Goal: Task Accomplishment & Management: Use online tool/utility

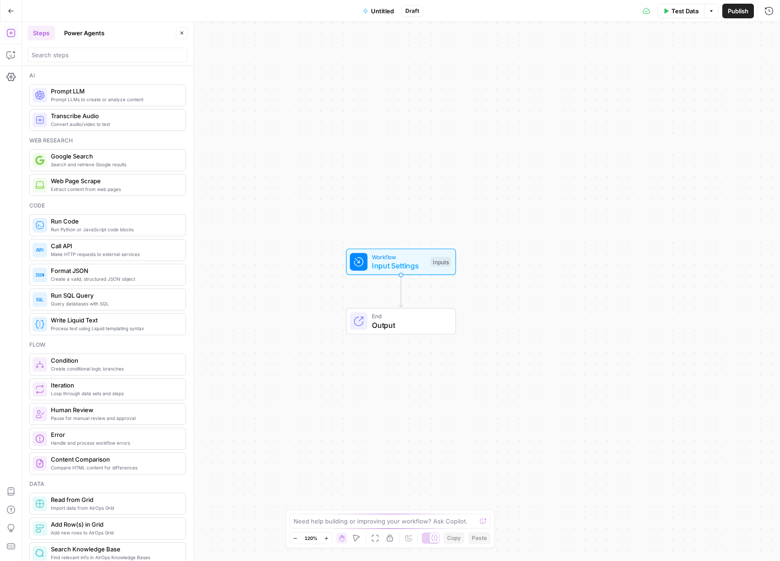
click at [15, 11] on button "Go Back" at bounding box center [11, 11] width 16 height 16
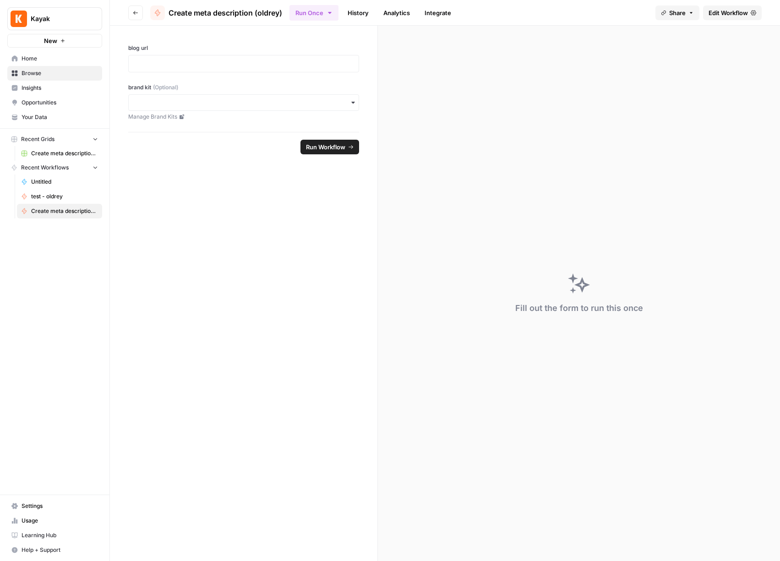
click at [44, 58] on span "Home" at bounding box center [60, 58] width 76 height 8
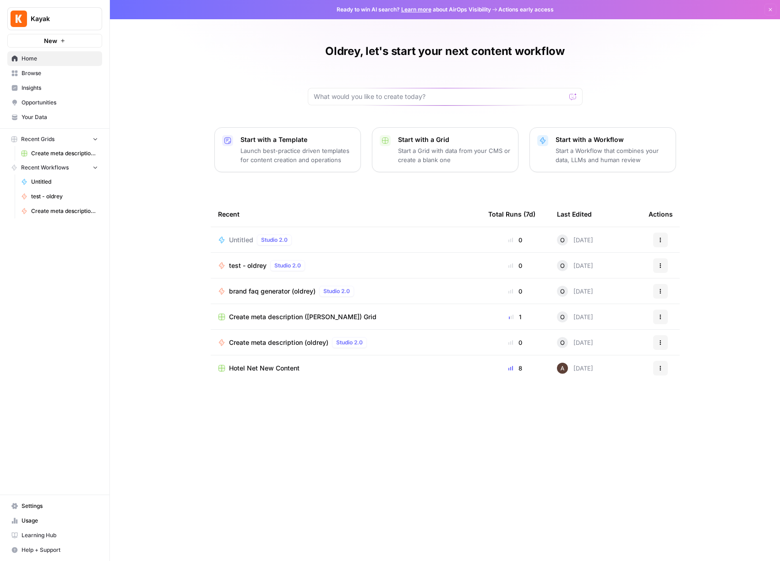
click at [349, 242] on div "Untitled Studio 2.0" at bounding box center [345, 239] width 255 height 11
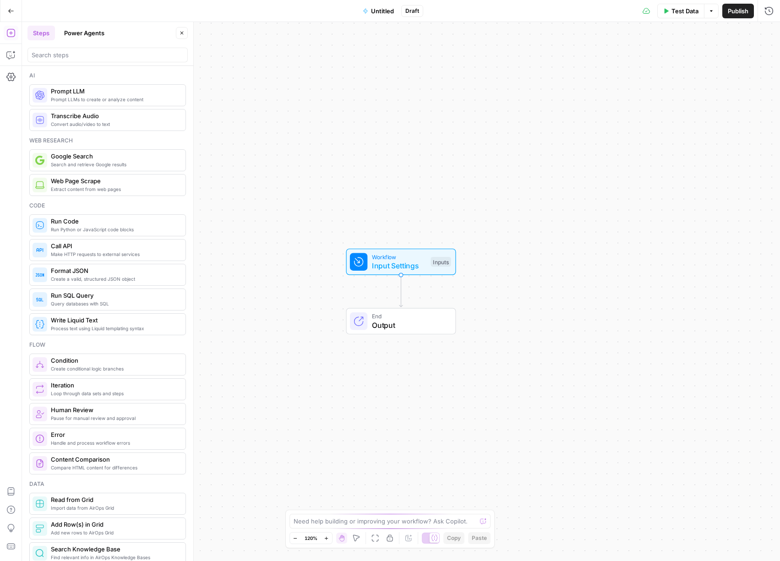
click at [7, 7] on button "Go Back" at bounding box center [11, 11] width 16 height 16
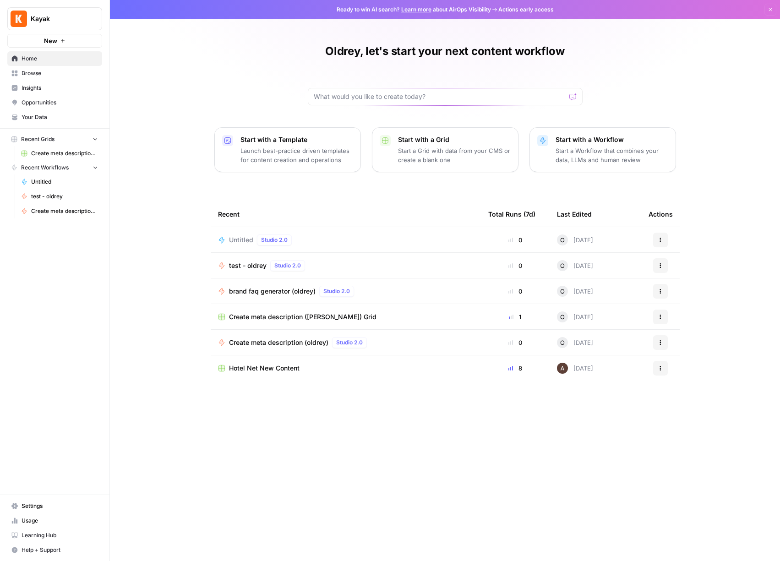
click at [658, 237] on icon "button" at bounding box center [659, 239] width 5 height 5
click at [683, 277] on span "Delete" at bounding box center [707, 281] width 73 height 9
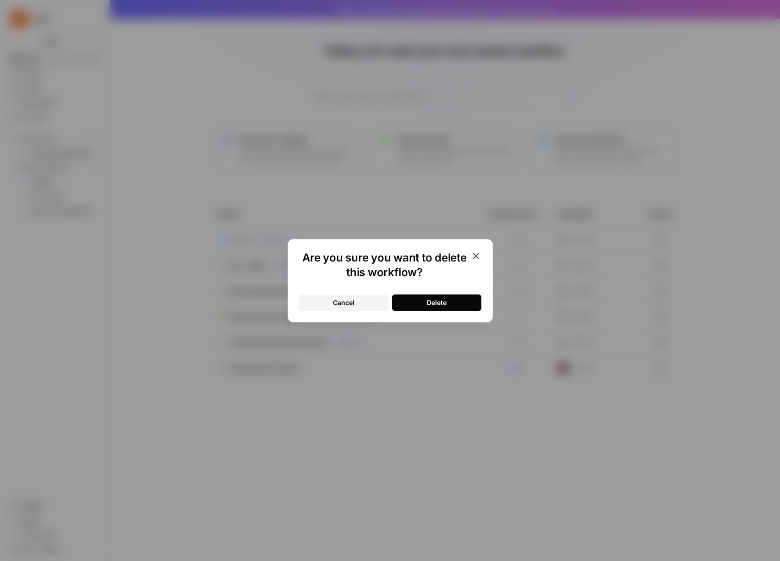
click at [440, 308] on button "Delete" at bounding box center [436, 302] width 89 height 16
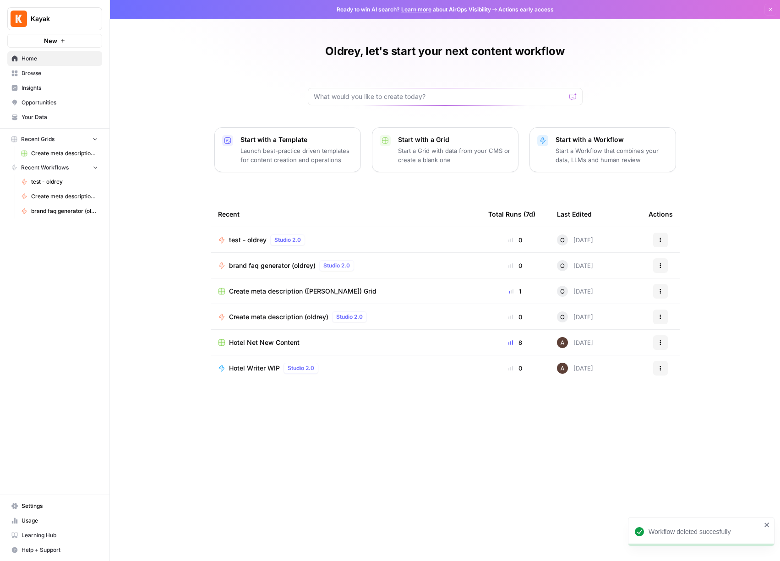
click at [353, 237] on div "test - oldrey Studio 2.0" at bounding box center [345, 239] width 255 height 11
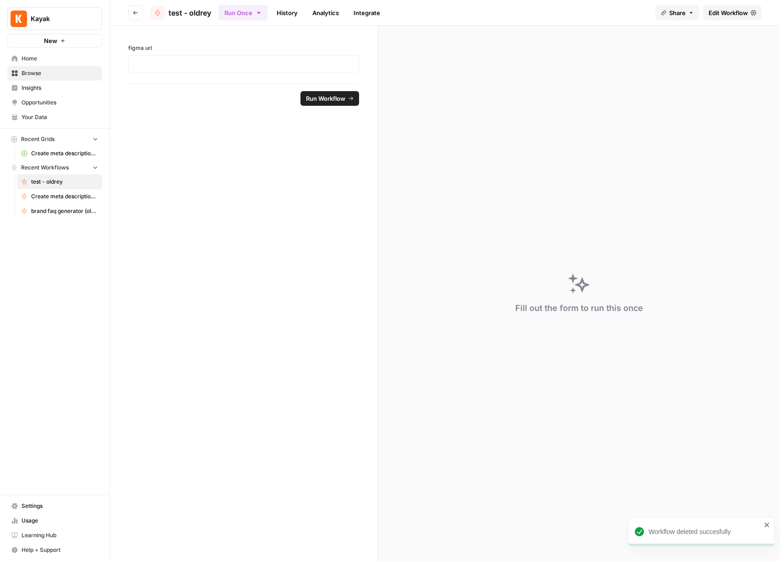
click at [46, 53] on link "Home" at bounding box center [54, 58] width 95 height 15
